Goal: Task Accomplishment & Management: Use online tool/utility

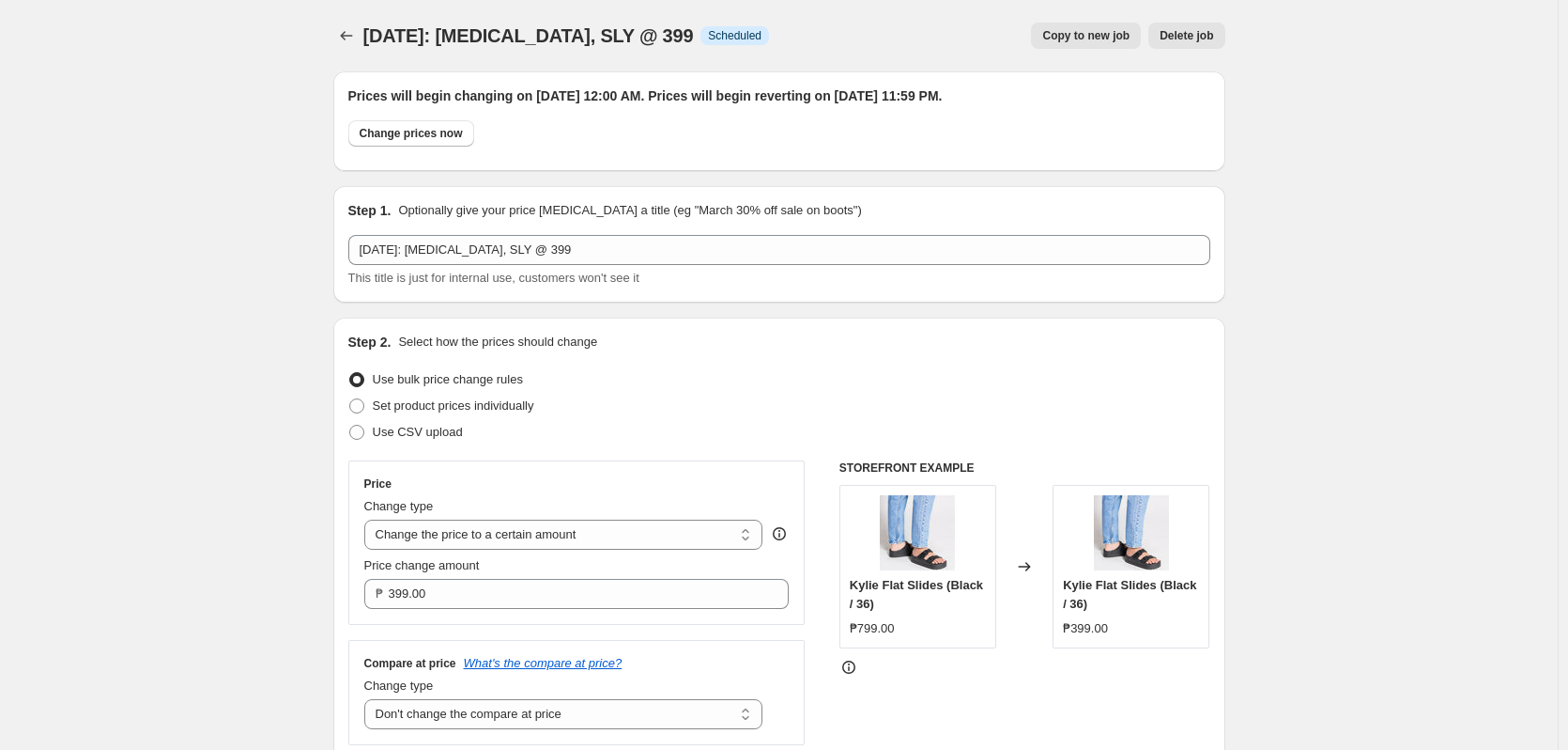
select select "no_change"
click at [356, 36] on icon "Price change jobs" at bounding box center [347, 36] width 19 height 19
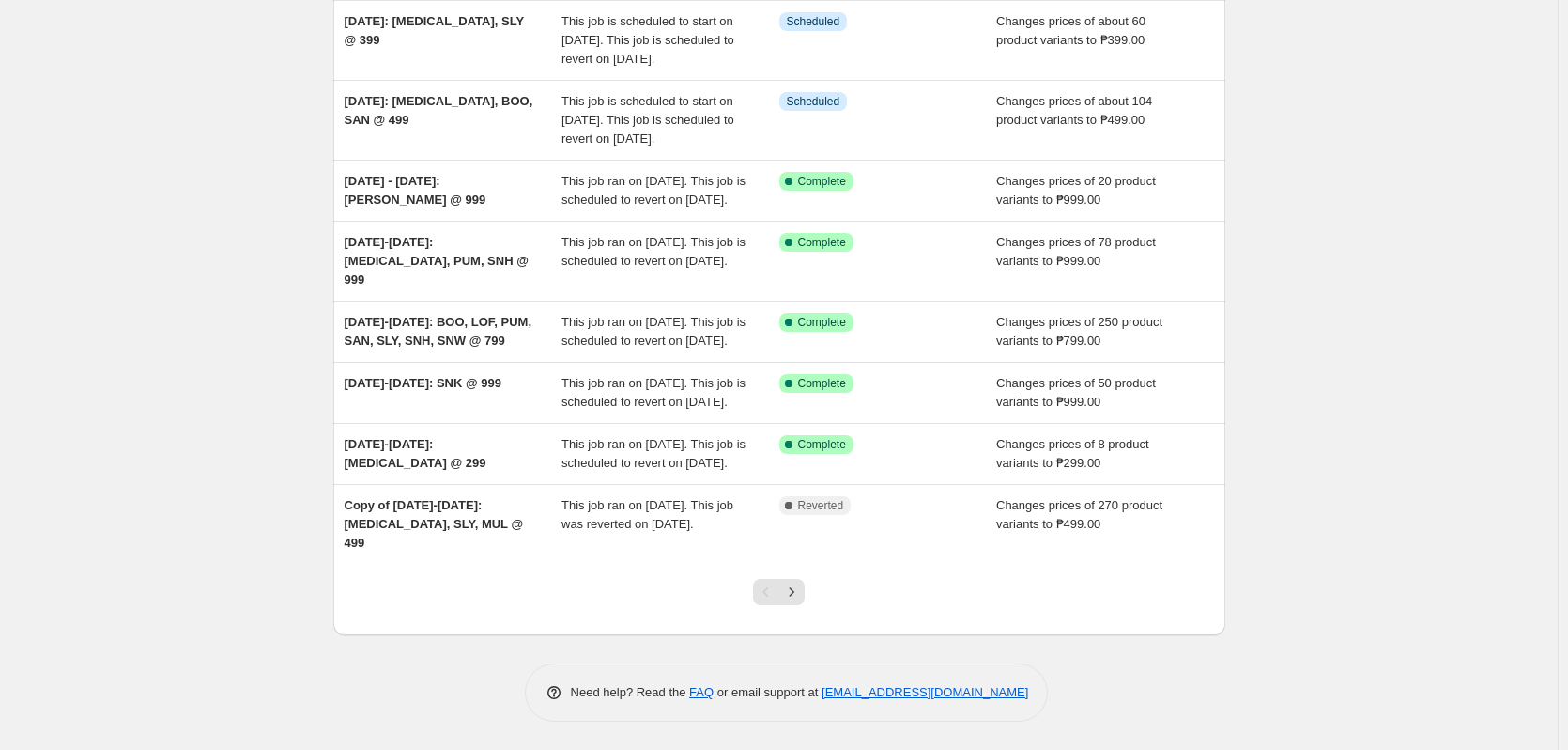
scroll to position [470, 0]
